Goal: Transaction & Acquisition: Purchase product/service

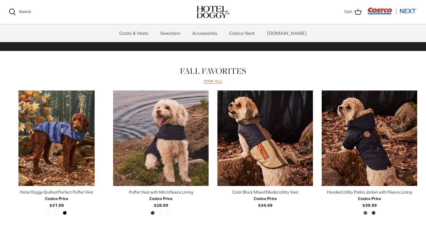
scroll to position [238, 0]
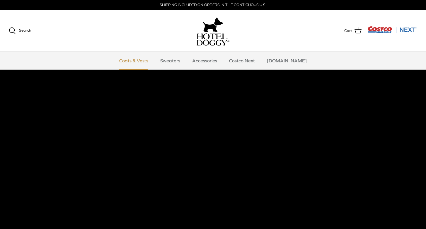
click at [143, 62] on link "Coats & Vests" at bounding box center [134, 61] width 40 height 18
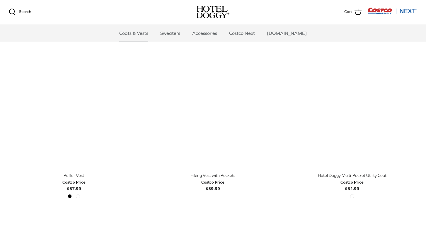
scroll to position [861, 0]
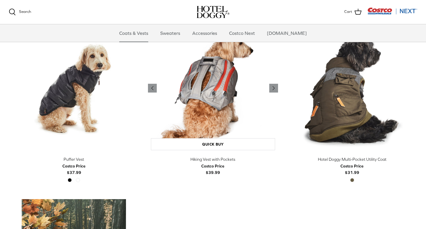
click at [224, 101] on img "Hiking Vest with Pockets" at bounding box center [213, 88] width 130 height 130
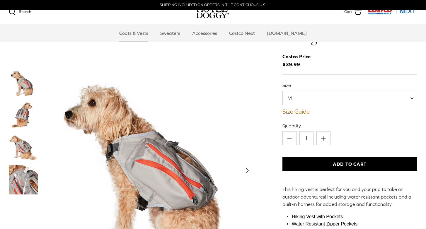
scroll to position [79, 0]
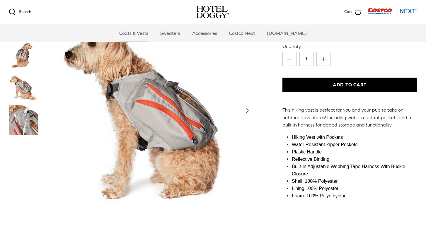
click at [247, 108] on polyline "Next" at bounding box center [247, 110] width 2 height 5
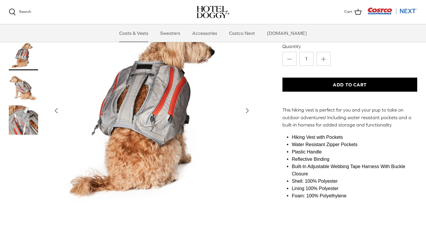
click at [247, 108] on polyline "Next" at bounding box center [247, 110] width 2 height 5
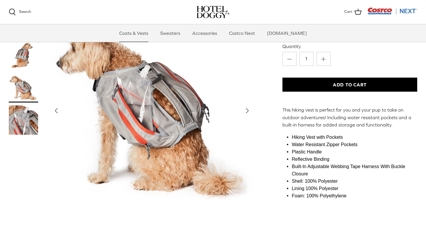
click at [247, 108] on polyline "Next" at bounding box center [247, 110] width 2 height 5
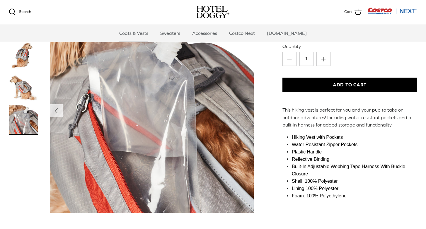
click at [247, 108] on img "Show Gallery" at bounding box center [152, 111] width 204 height 204
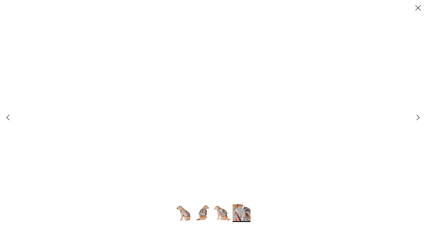
click at [418, 6] on icon "Close" at bounding box center [418, 8] width 10 height 10
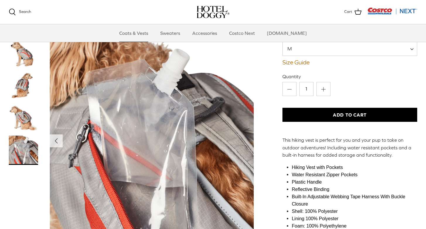
scroll to position [0, 0]
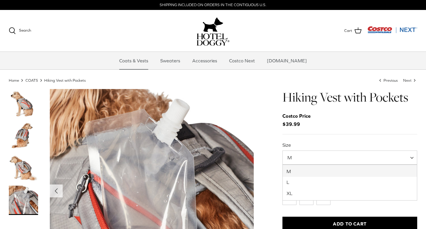
click at [316, 153] on span "M" at bounding box center [349, 157] width 135 height 14
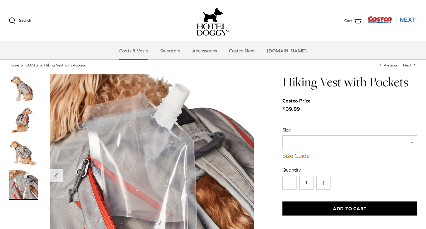
scroll to position [15, 0]
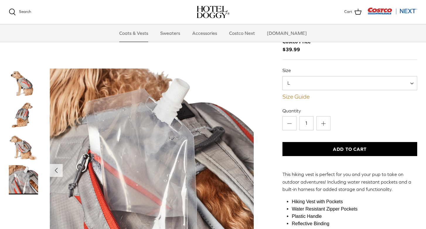
click at [298, 97] on link "Size Guide" at bounding box center [349, 96] width 135 height 7
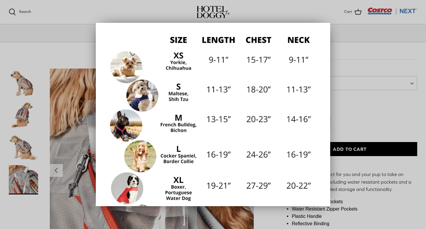
scroll to position [0, 0]
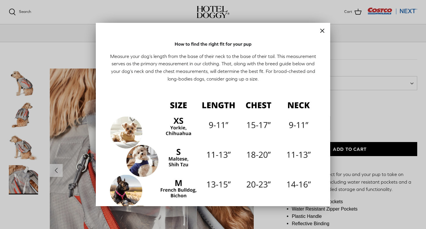
click at [321, 31] on line "Close" at bounding box center [322, 31] width 4 height 4
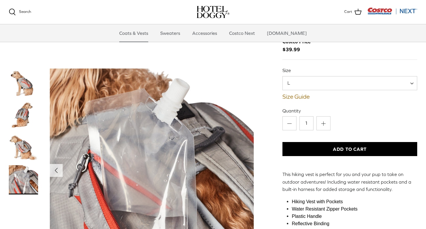
click at [307, 83] on span "L" at bounding box center [349, 83] width 135 height 14
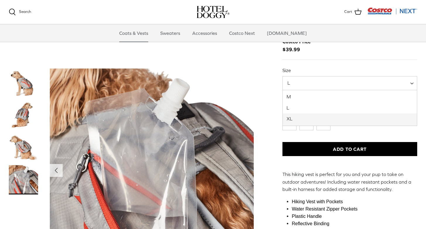
select select "XL"
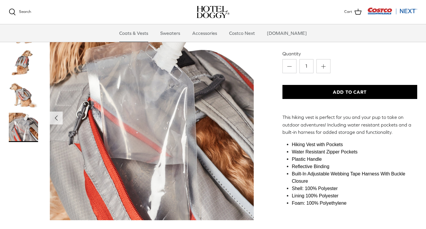
scroll to position [62, 0]
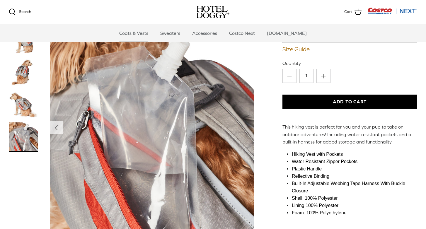
click at [20, 100] on img "Thumbnail Link" at bounding box center [23, 104] width 29 height 29
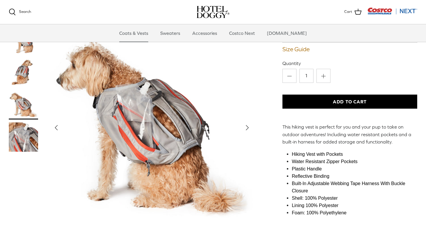
click at [27, 73] on img "Thumbnail Link" at bounding box center [23, 72] width 29 height 29
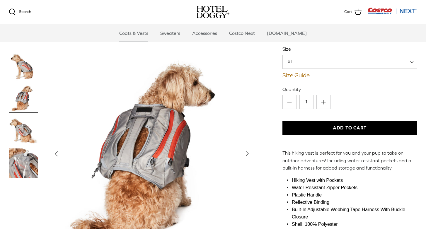
scroll to position [35, 0]
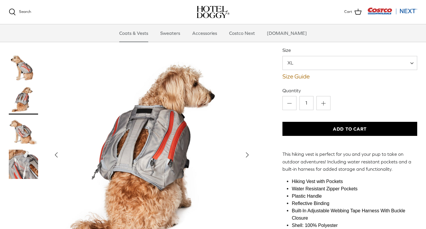
click at [27, 73] on img "Thumbnail Link" at bounding box center [23, 67] width 29 height 29
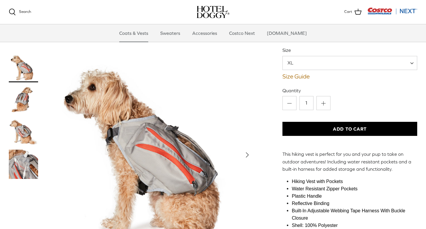
click at [28, 90] on img "Thumbnail Link" at bounding box center [23, 99] width 29 height 29
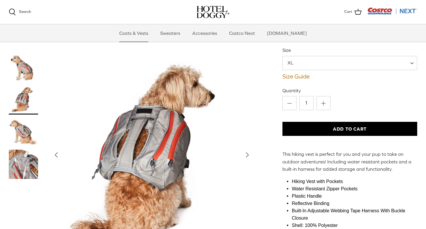
click at [28, 125] on img "Thumbnail Link" at bounding box center [23, 131] width 29 height 29
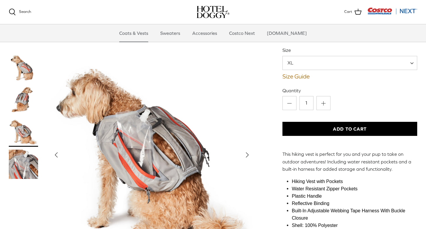
click at [27, 110] on img "Thumbnail Link" at bounding box center [23, 99] width 29 height 29
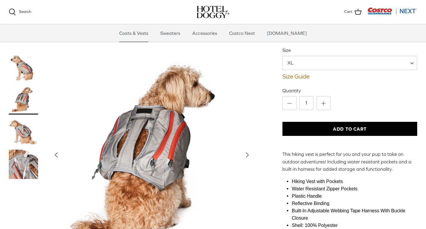
click at [32, 136] on img "Thumbnail Link" at bounding box center [23, 131] width 29 height 29
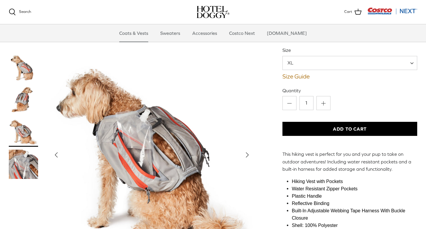
scroll to position [35, 0]
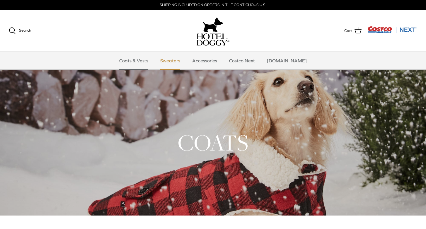
click at [185, 64] on link "Sweaters" at bounding box center [170, 61] width 30 height 18
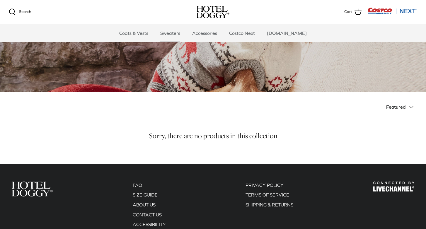
scroll to position [64, 0]
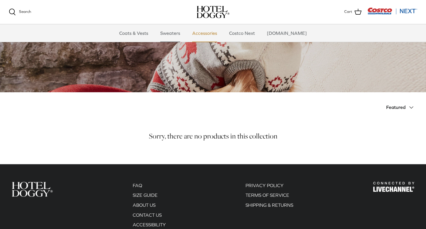
click at [221, 32] on link "Accessories" at bounding box center [204, 33] width 35 height 18
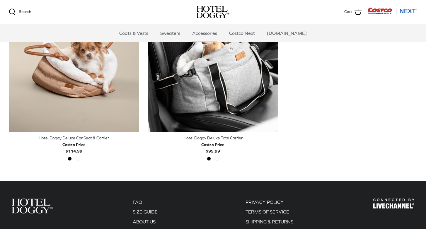
scroll to position [181, 0]
